Goal: Information Seeking & Learning: Learn about a topic

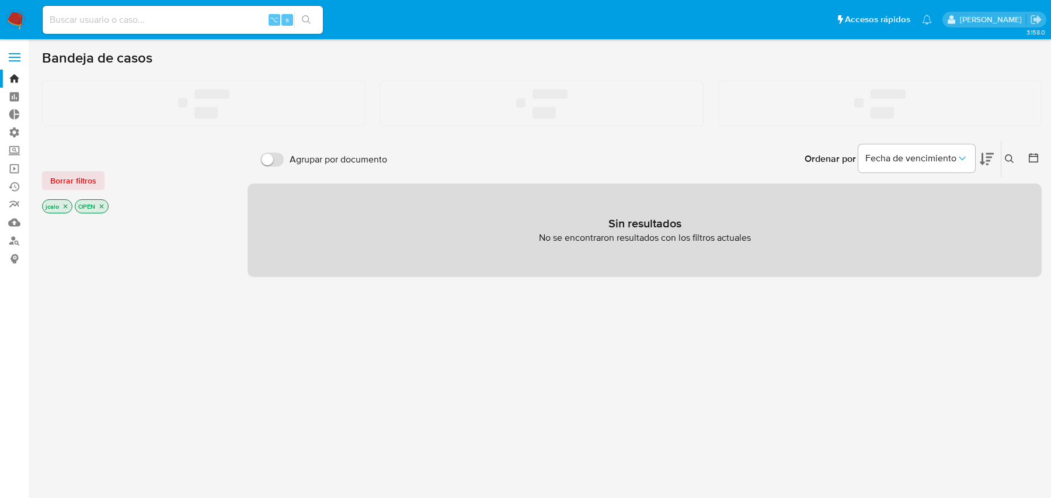
click at [189, 10] on div "⌥ s" at bounding box center [183, 20] width 280 height 28
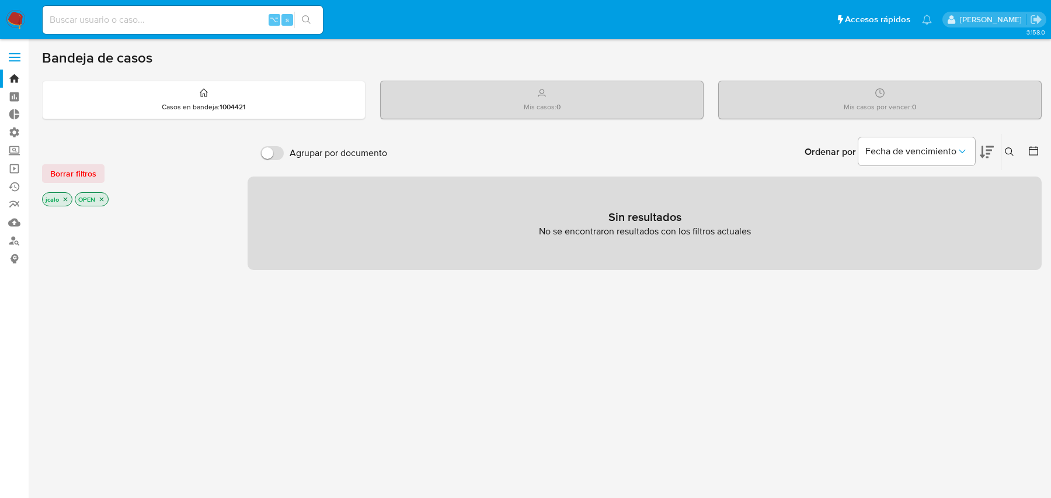
click at [186, 11] on div "⌥ s" at bounding box center [183, 20] width 280 height 28
click at [180, 19] on input at bounding box center [183, 19] width 280 height 15
paste input "M4AsPG8ecCBBJfUYqEjIBM9A"
type input "M4AsPG8ecCBBJfUYqEjIBM9A"
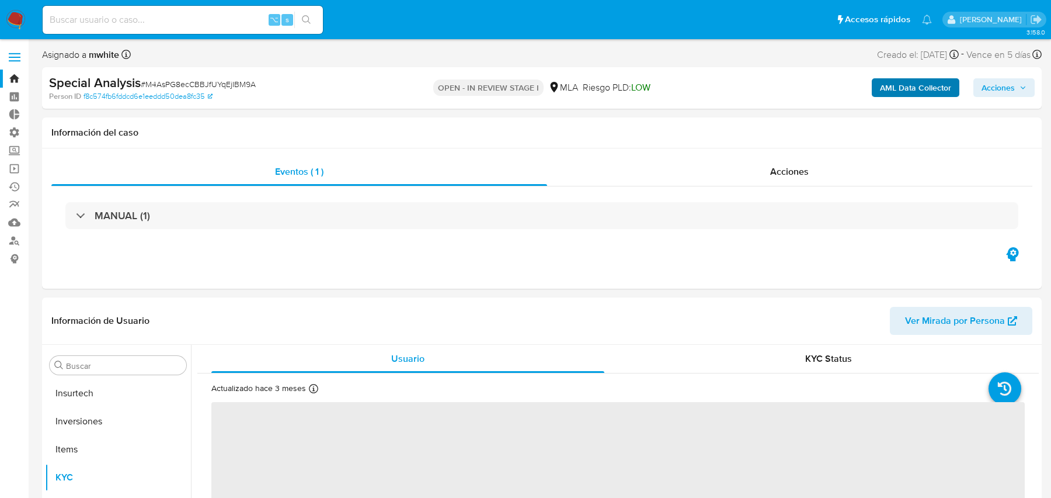
scroll to position [550, 0]
click at [892, 89] on b "AML Data Collector" at bounding box center [915, 87] width 71 height 19
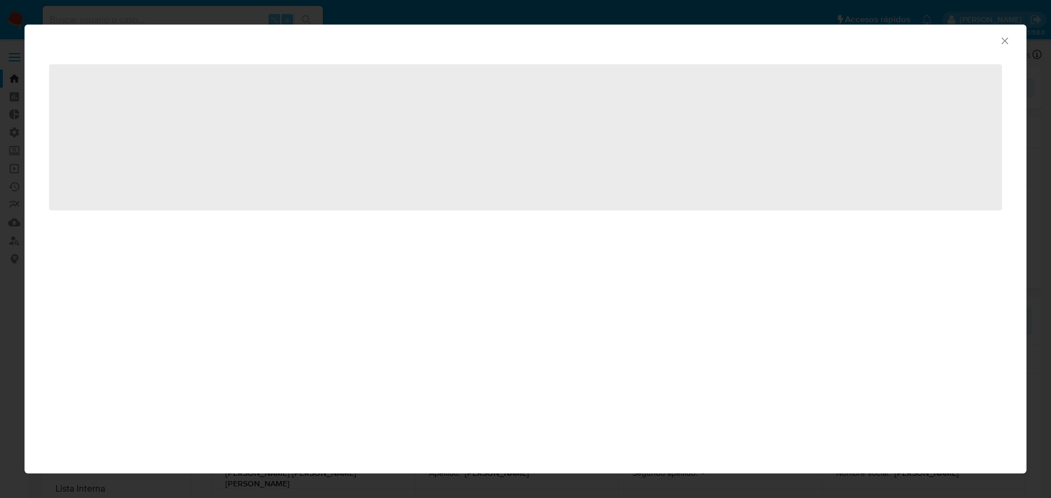
select select "10"
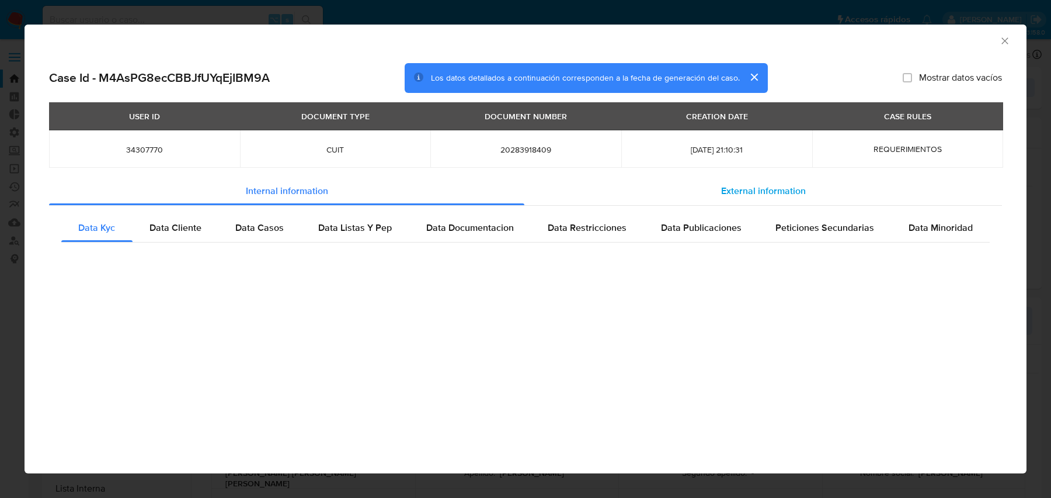
click at [693, 186] on div "External information" at bounding box center [764, 191] width 478 height 28
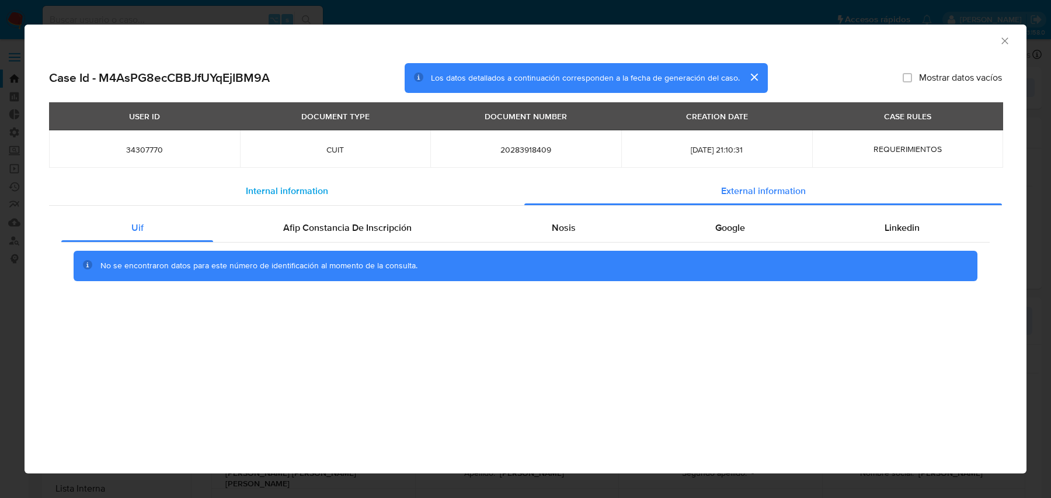
click at [477, 183] on div "Internal information" at bounding box center [286, 191] width 475 height 28
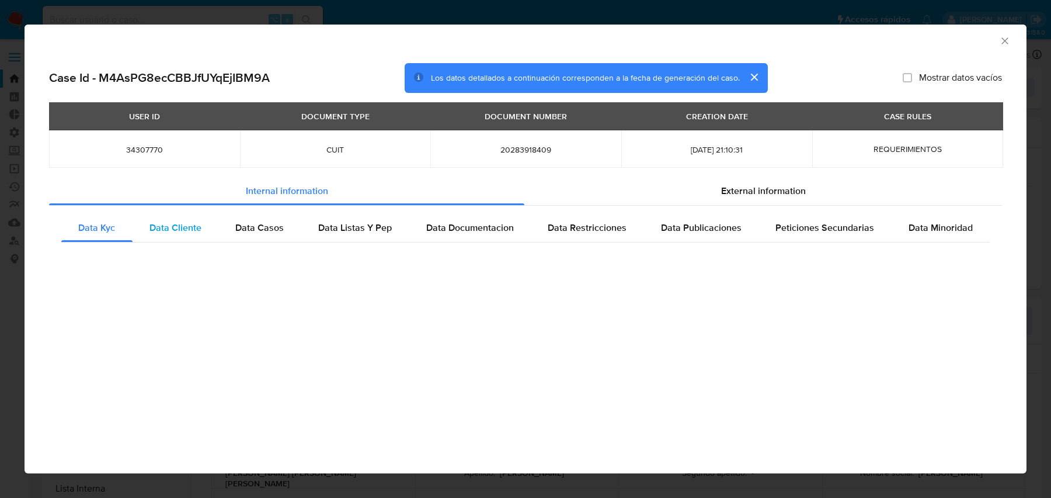
click at [193, 229] on span "Data Cliente" at bounding box center [176, 227] width 52 height 13
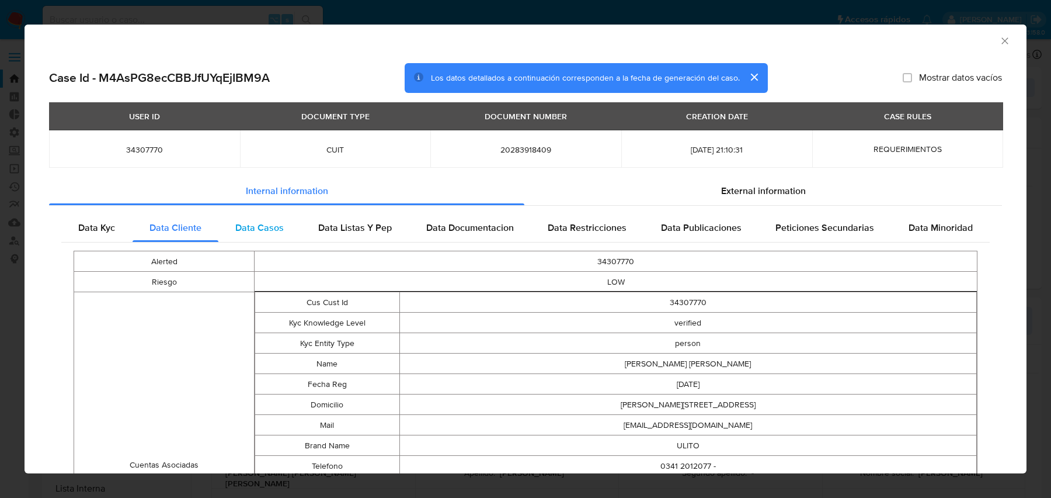
click at [283, 230] on span "Data Casos" at bounding box center [259, 227] width 48 height 13
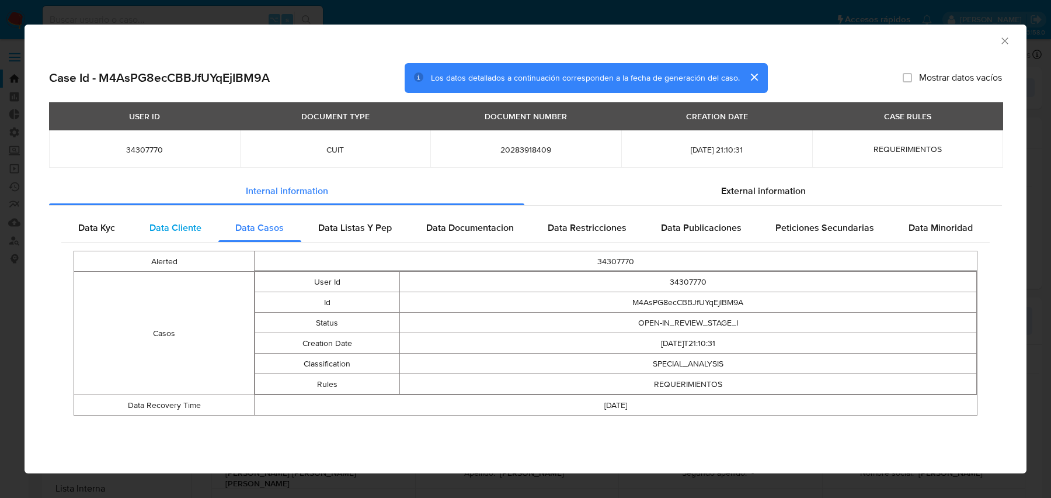
click at [199, 233] on span "Data Cliente" at bounding box center [176, 227] width 52 height 13
